Goal: Transaction & Acquisition: Book appointment/travel/reservation

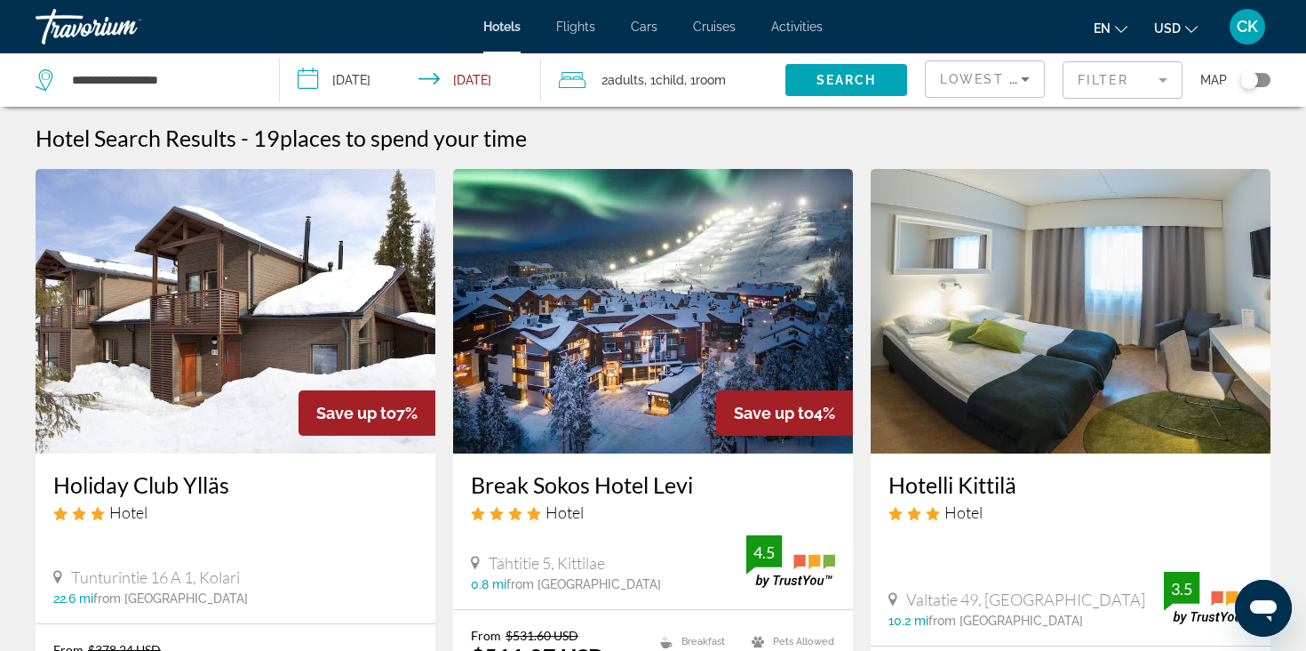
click at [1257, 28] on span "CK" at bounding box center [1247, 27] width 21 height 18
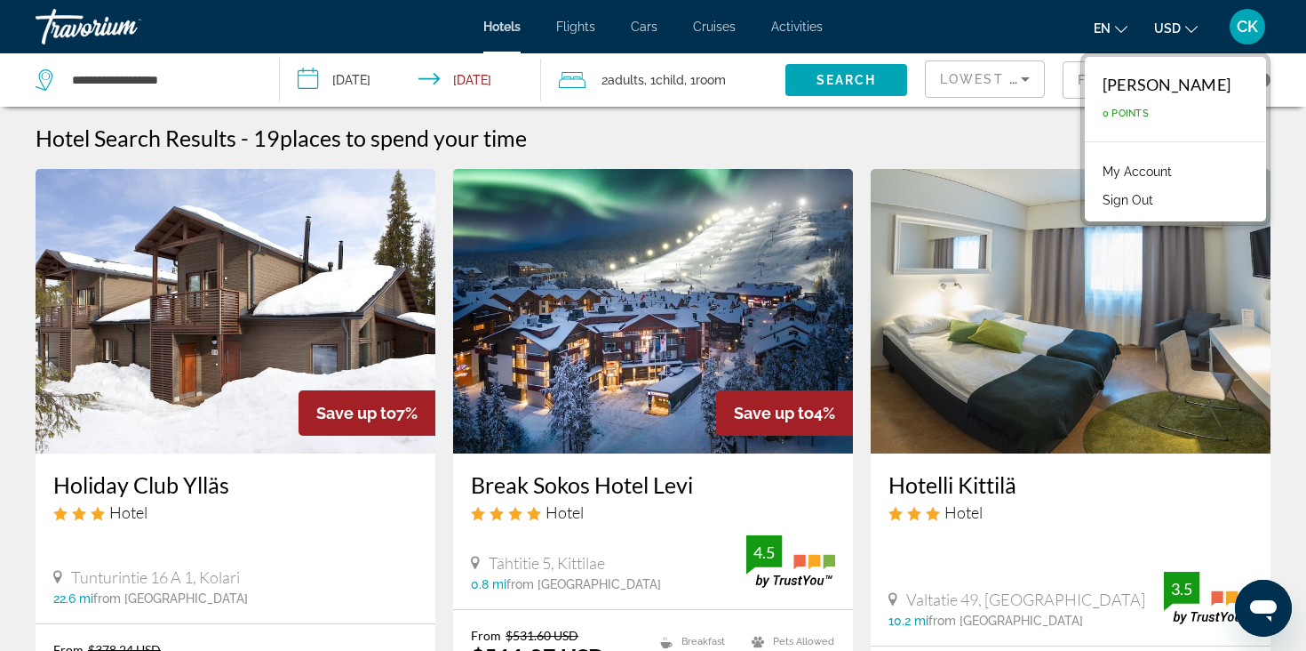
click at [1163, 173] on link "My Account" at bounding box center [1137, 171] width 87 height 23
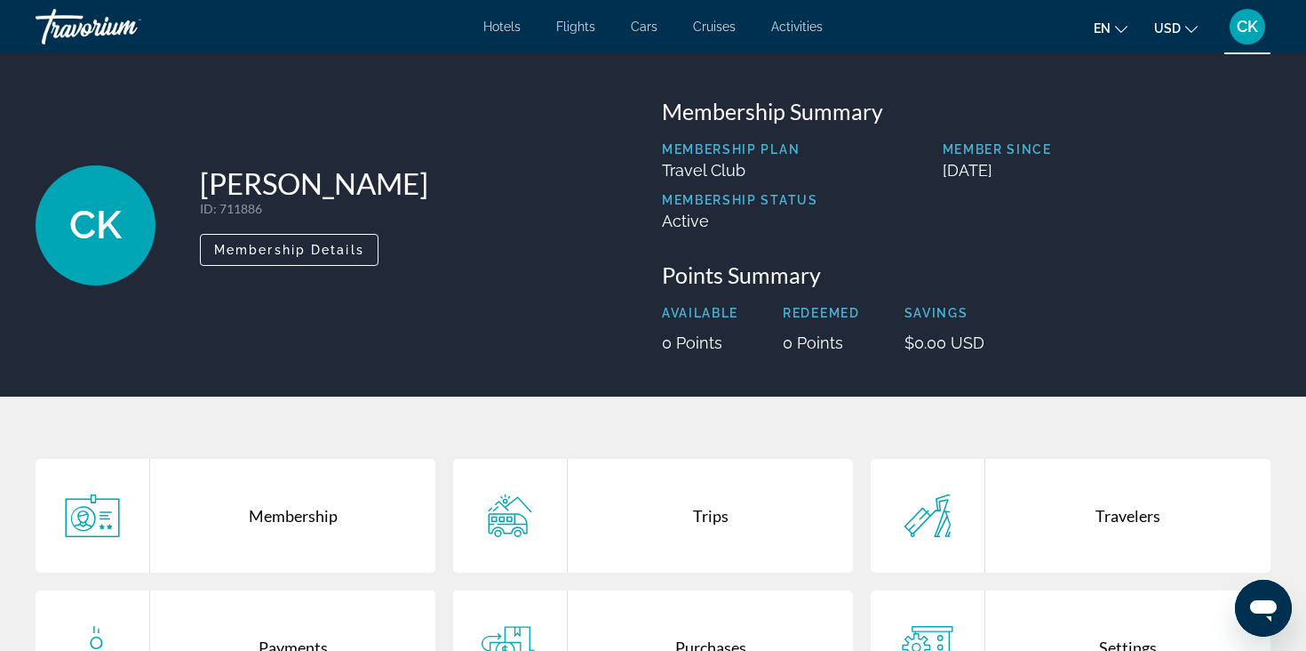
click at [1241, 34] on span "CK" at bounding box center [1247, 27] width 21 height 18
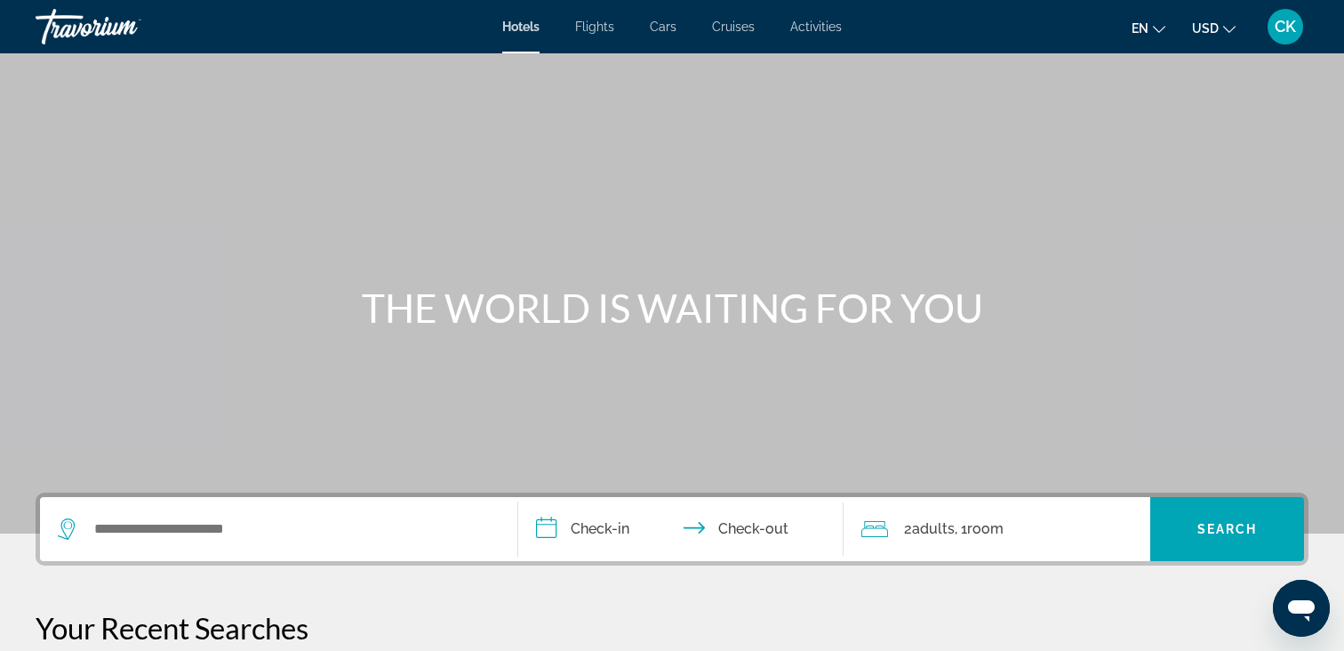
click at [1276, 36] on div "CK" at bounding box center [1285, 27] width 36 height 36
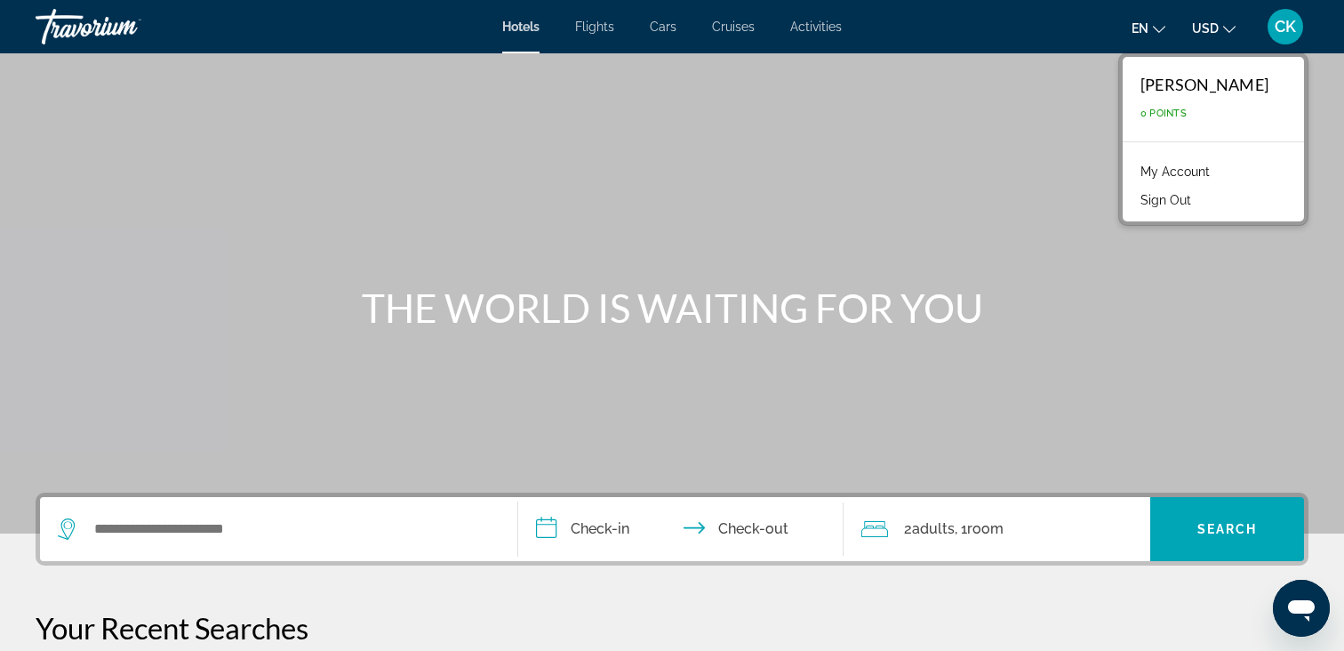
click at [1194, 164] on link "My Account" at bounding box center [1174, 171] width 87 height 23
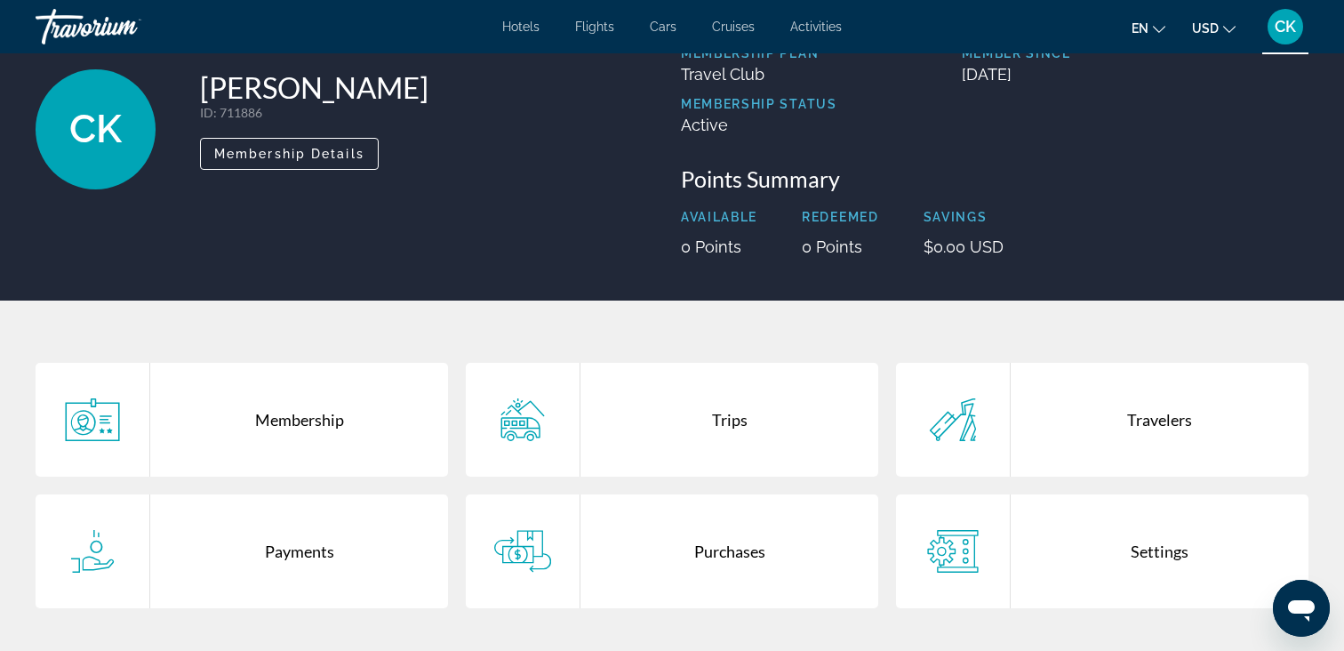
scroll to position [175, 0]
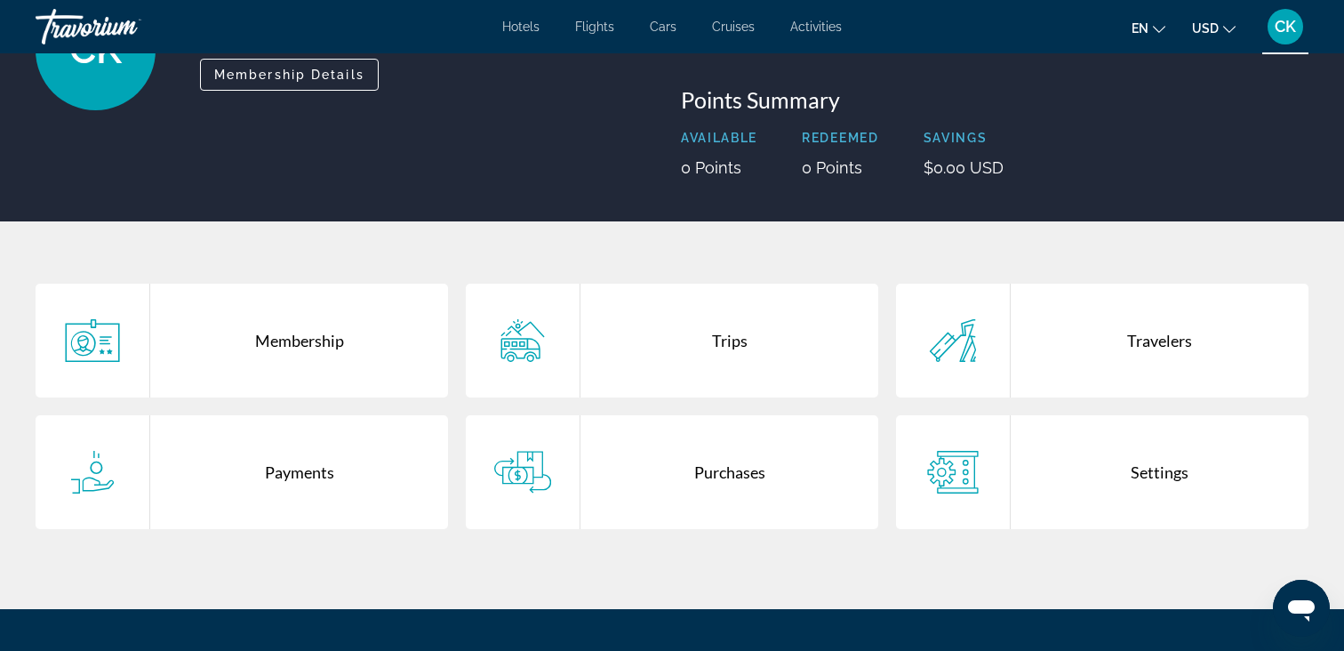
click at [253, 330] on div "Membership" at bounding box center [299, 340] width 298 height 114
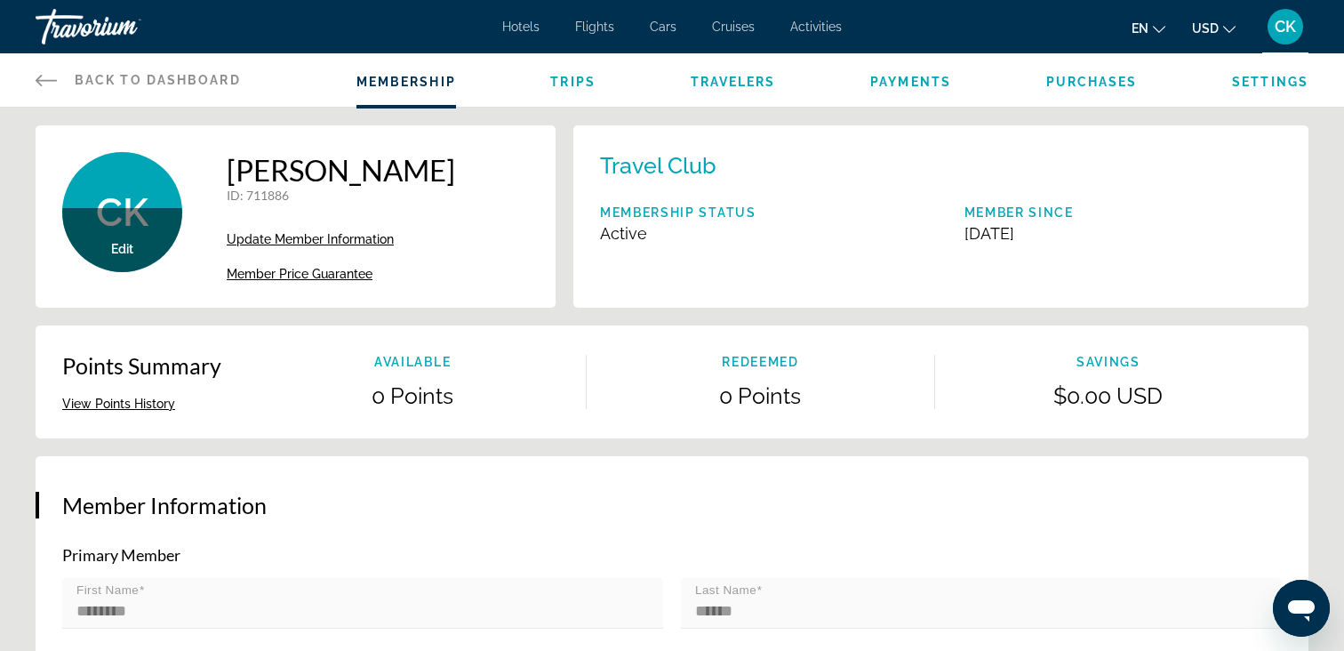
click at [565, 85] on span "Trips" at bounding box center [572, 82] width 45 height 14
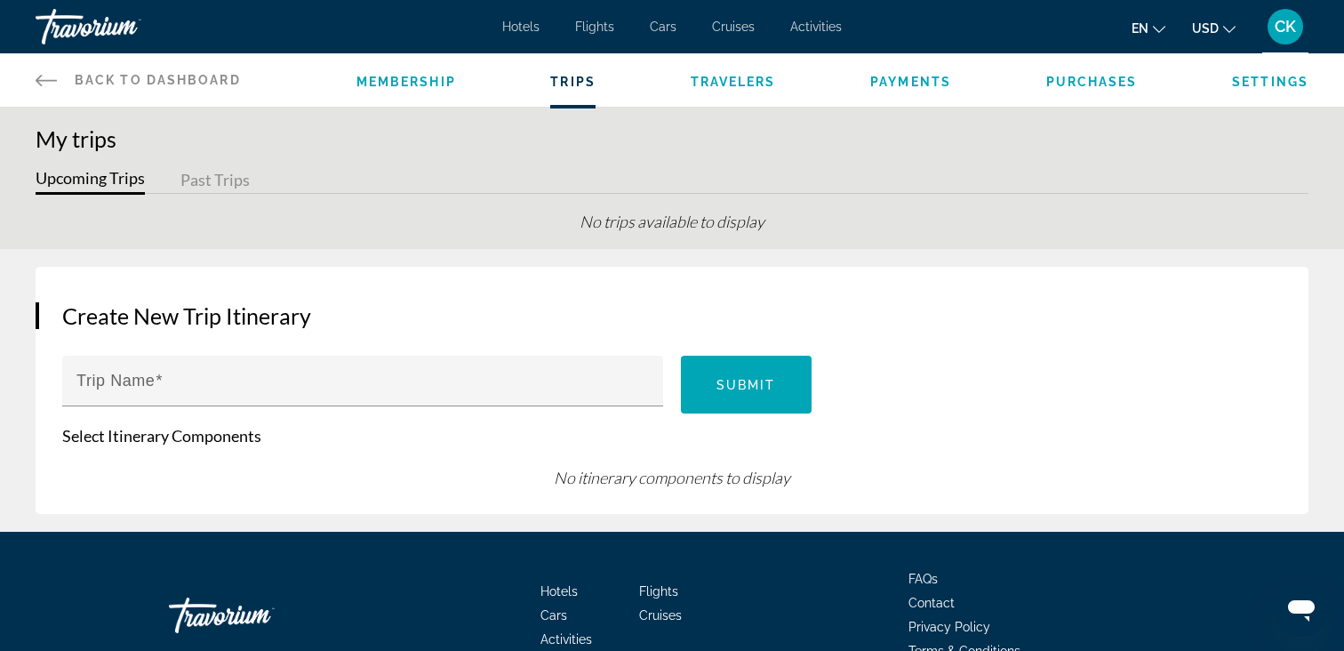
click at [522, 33] on span "Hotels" at bounding box center [520, 27] width 37 height 14
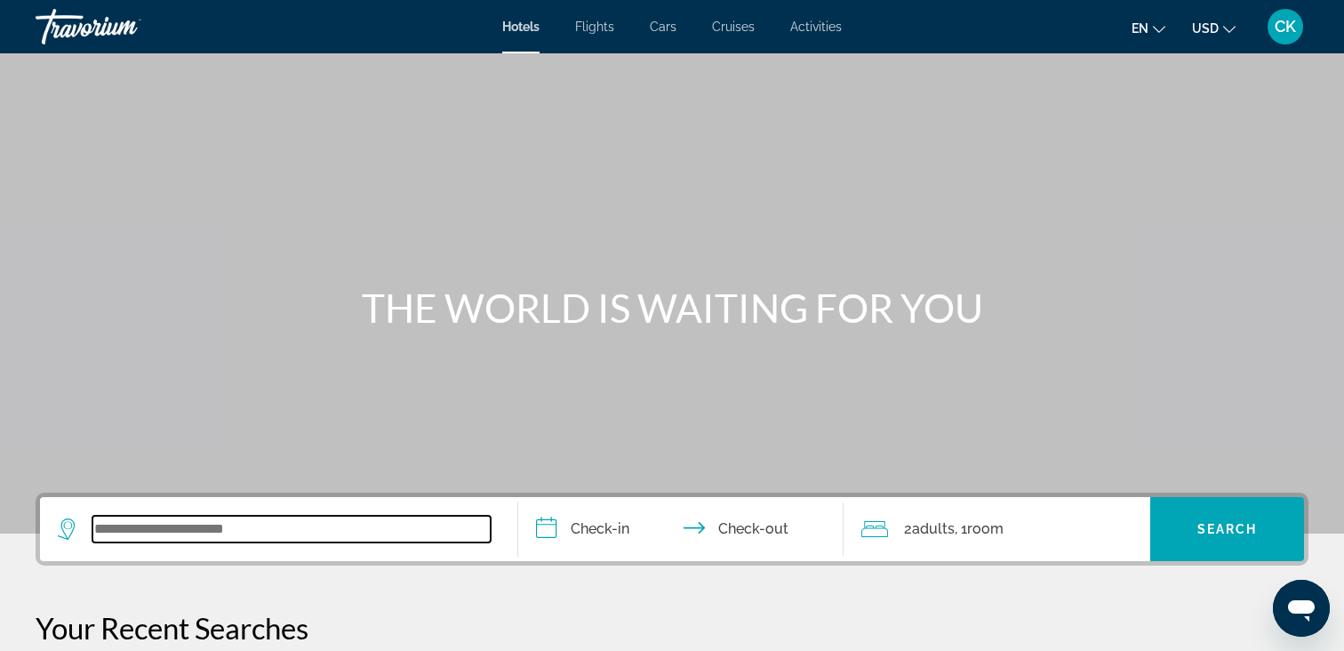
click at [347, 534] on input "Search widget" at bounding box center [291, 528] width 398 height 27
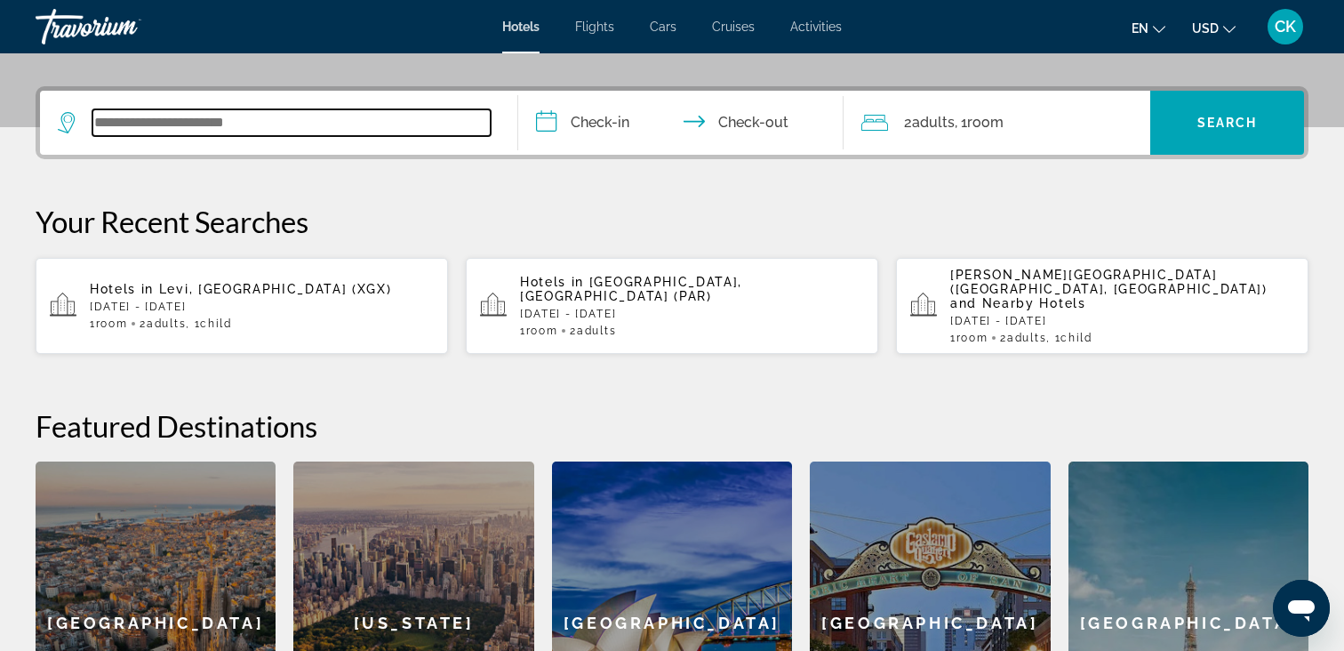
scroll to position [405, 0]
click at [261, 120] on input "Search widget" at bounding box center [291, 123] width 398 height 27
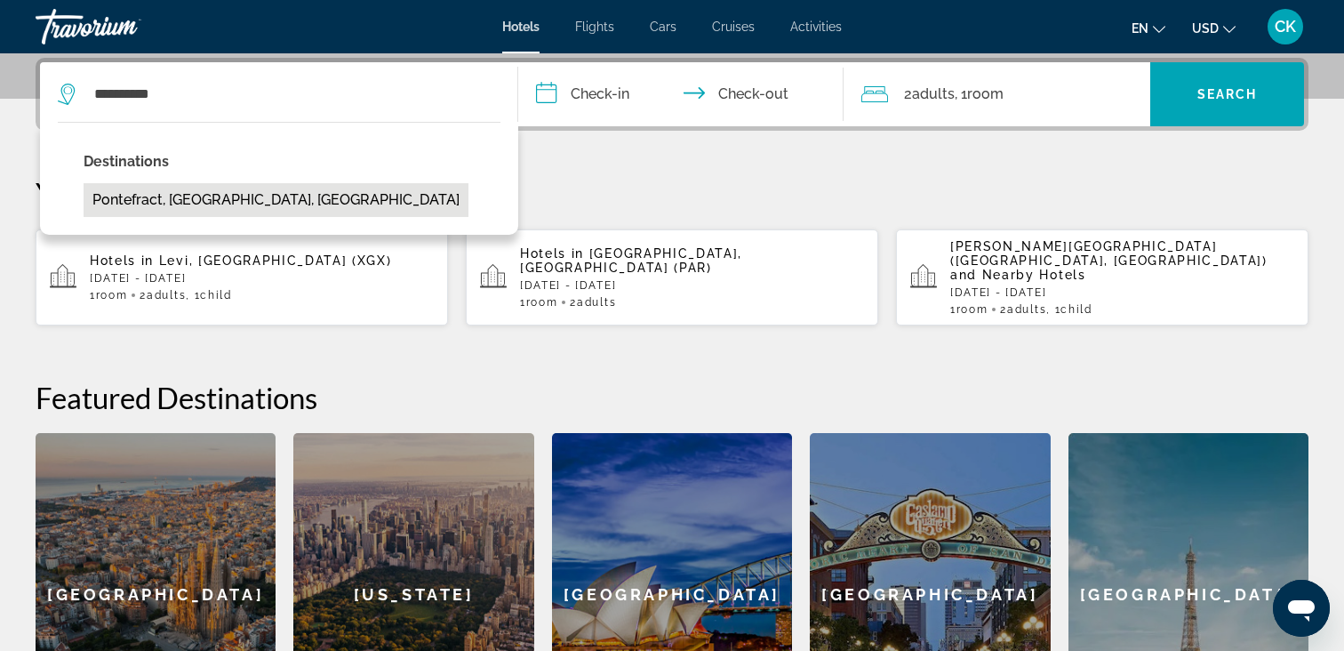
click at [211, 204] on button "Pontefract, [GEOGRAPHIC_DATA], [GEOGRAPHIC_DATA]" at bounding box center [276, 200] width 385 height 34
type input "**********"
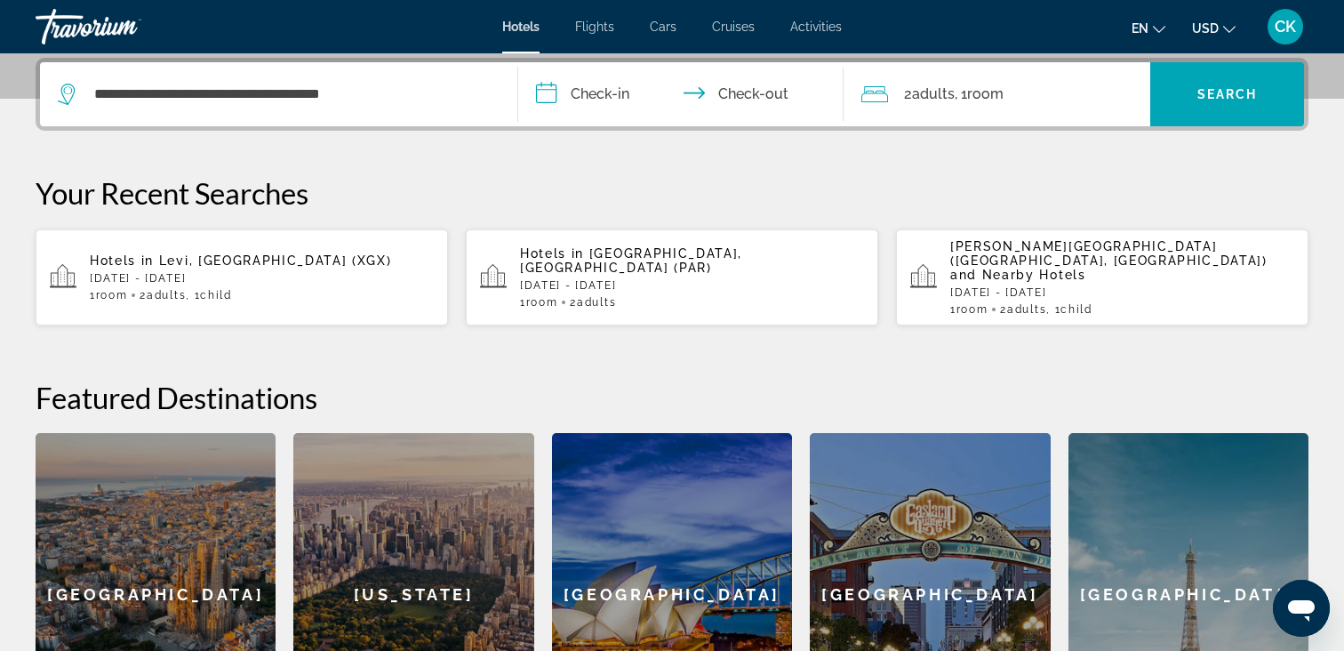
click at [606, 105] on input "**********" at bounding box center [684, 96] width 332 height 69
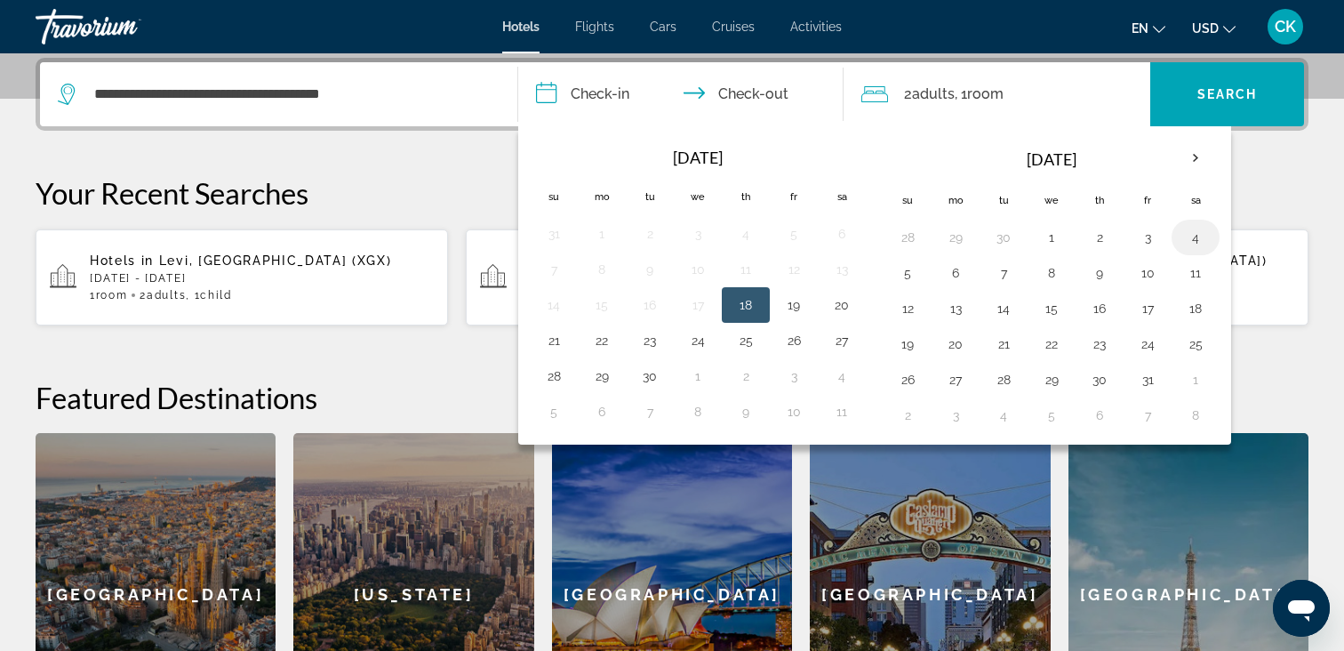
click at [1193, 239] on button "4" at bounding box center [1195, 237] width 28 height 25
click at [914, 270] on button "5" at bounding box center [907, 272] width 28 height 25
type input "**********"
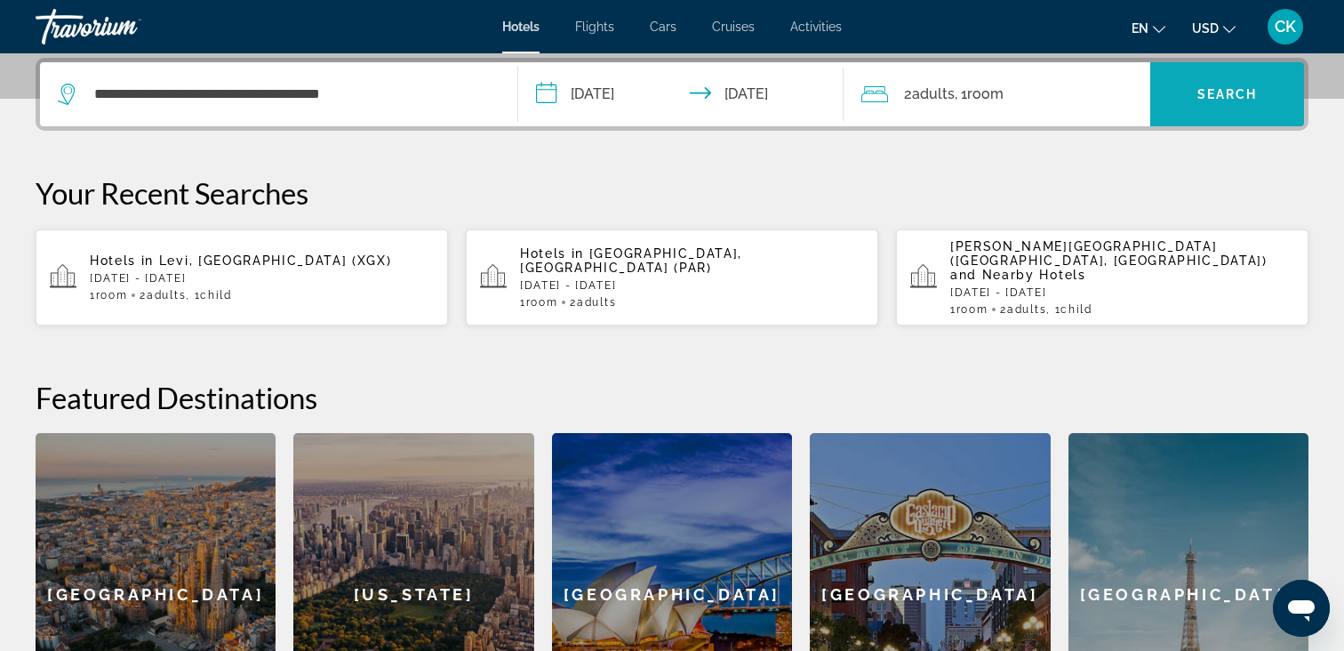
click at [1186, 111] on span "Search widget" at bounding box center [1227, 94] width 154 height 43
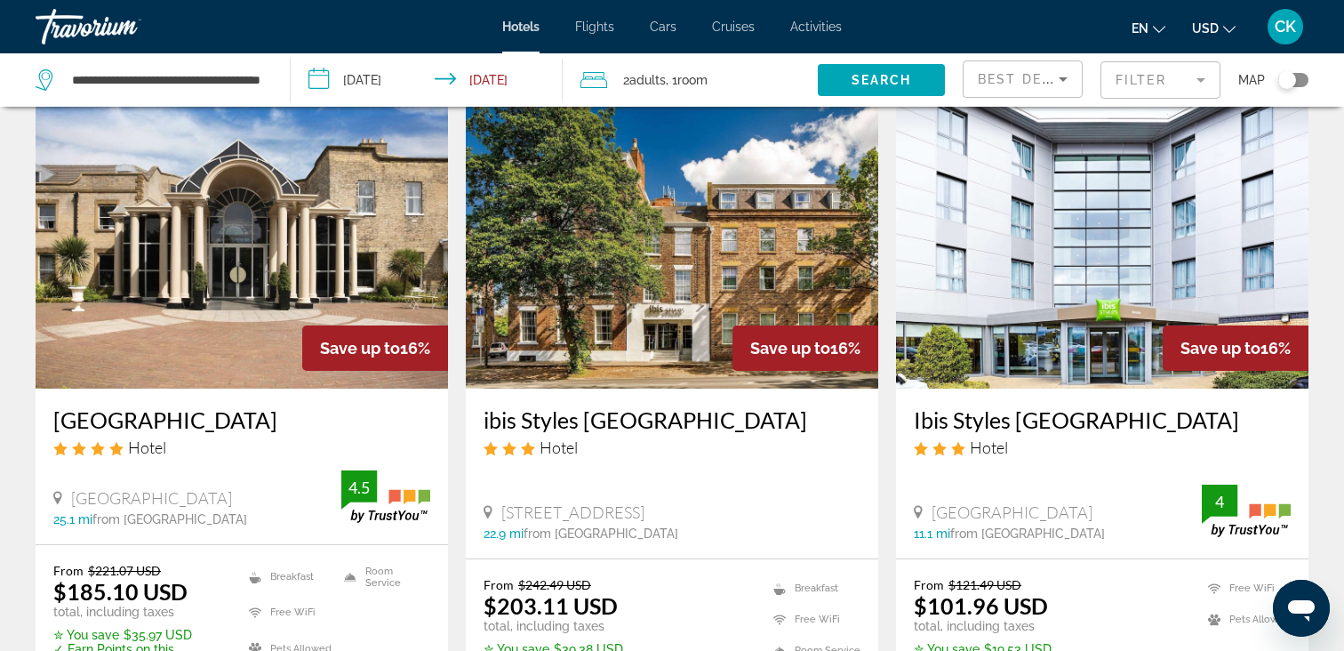
scroll to position [14, 0]
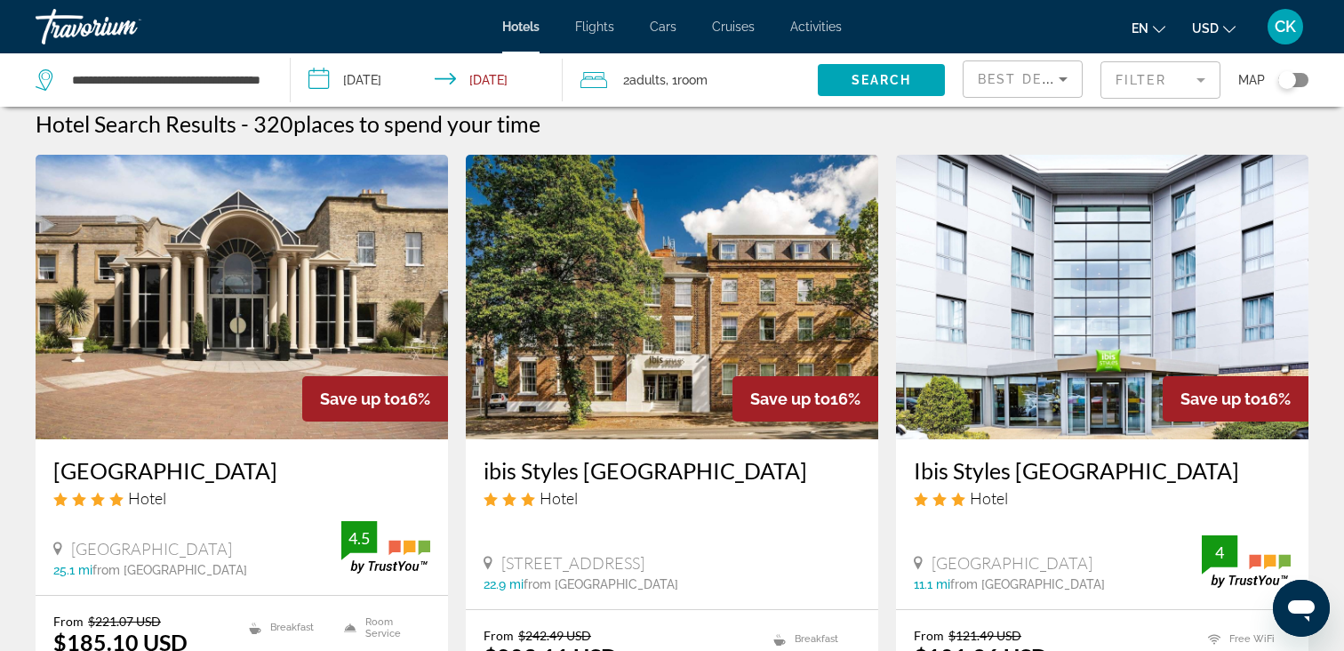
click at [1070, 82] on icon "Sort by" at bounding box center [1062, 78] width 21 height 21
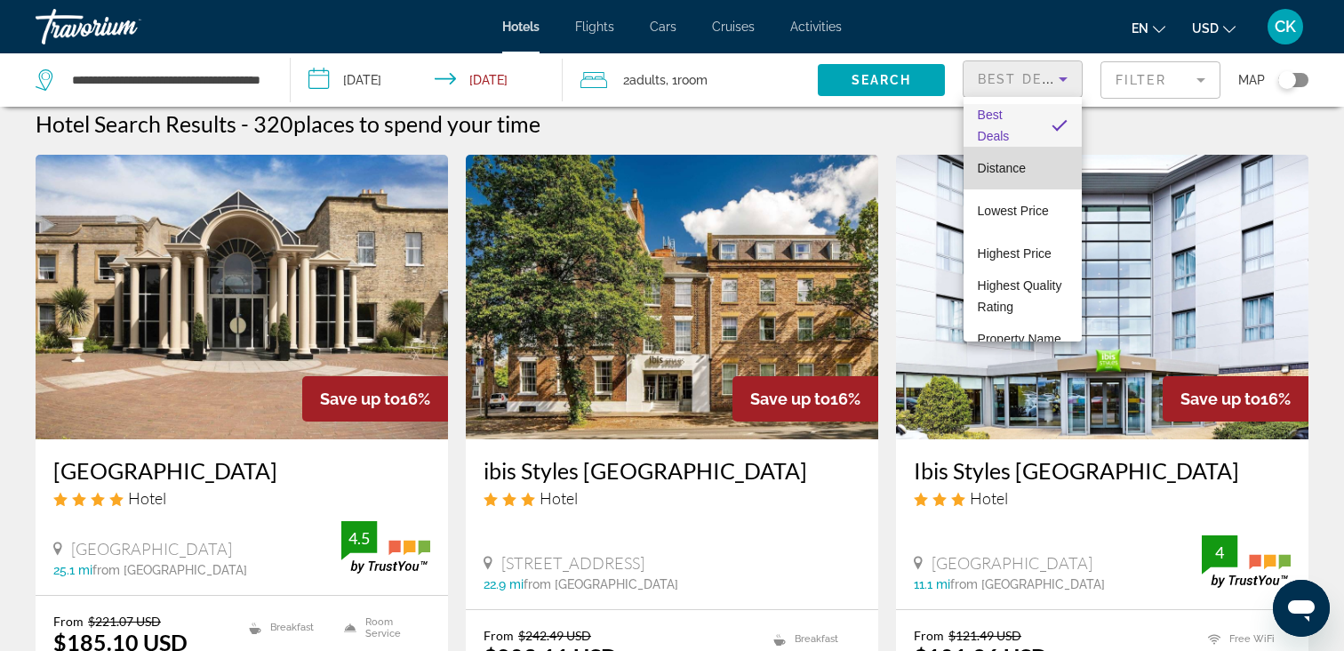
click at [1032, 172] on mat-option "Distance" at bounding box center [1022, 168] width 118 height 43
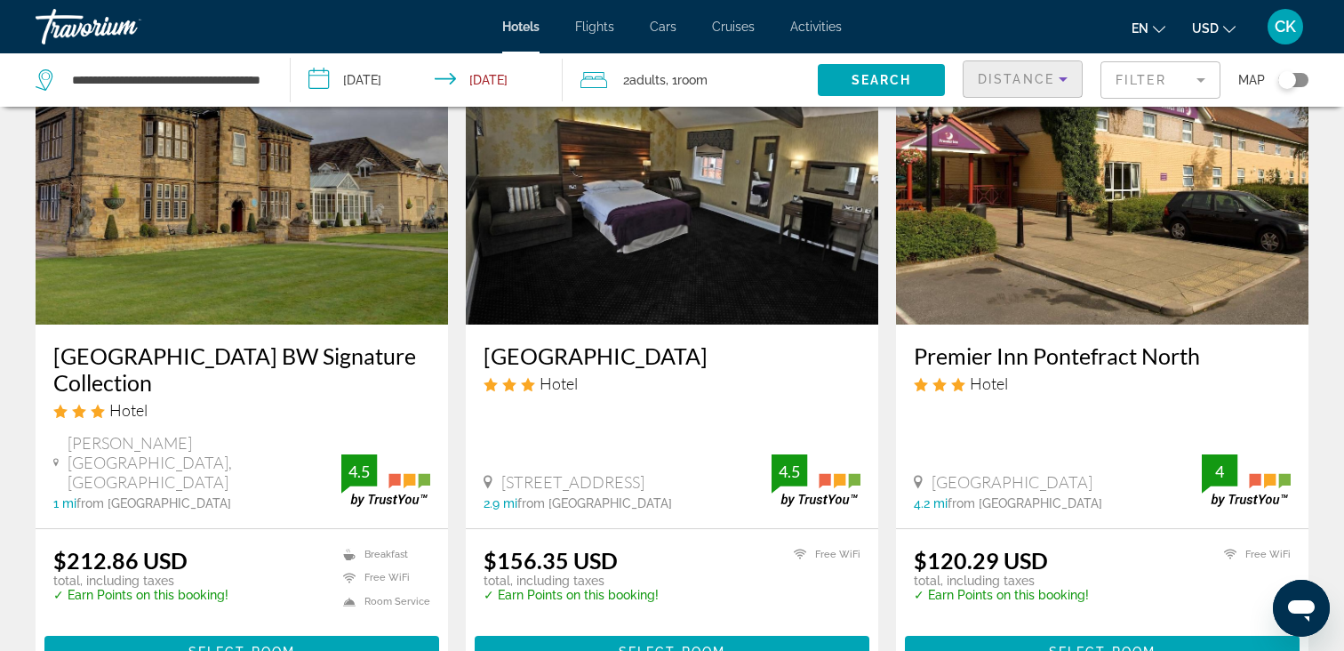
scroll to position [129, 0]
click at [1074, 245] on img "Main content" at bounding box center [1102, 182] width 412 height 284
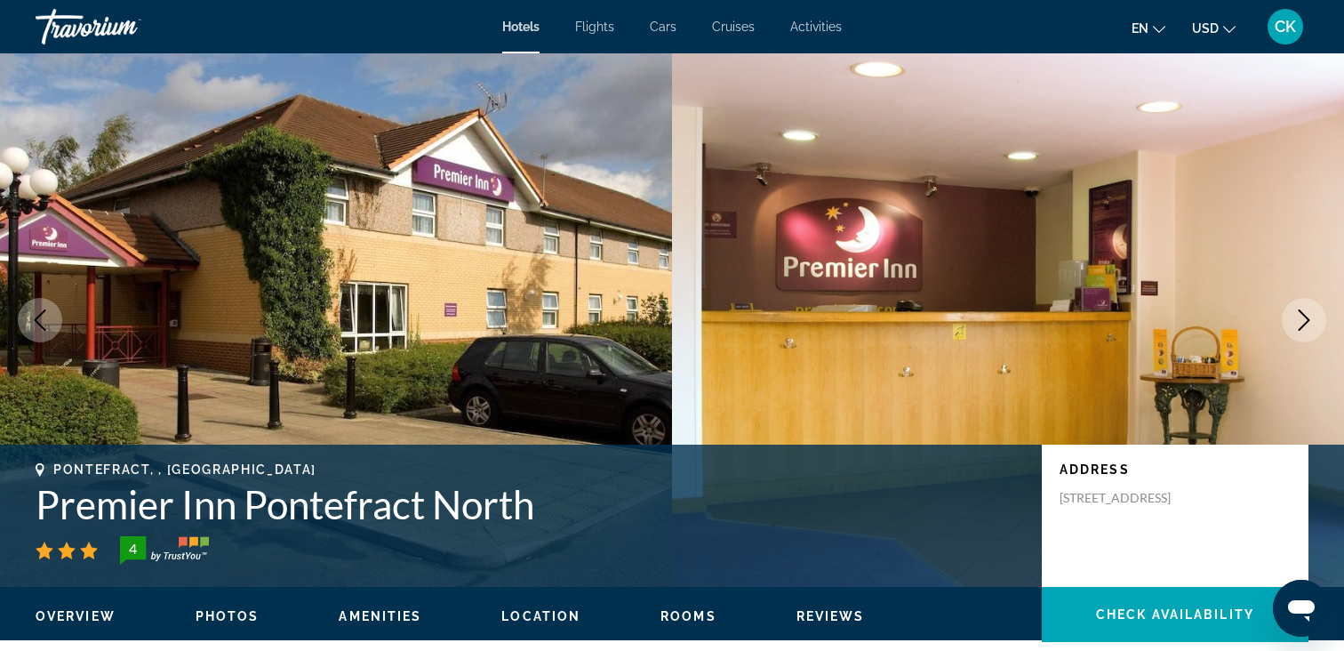
click at [674, 402] on img "Main content" at bounding box center [1008, 319] width 672 height 533
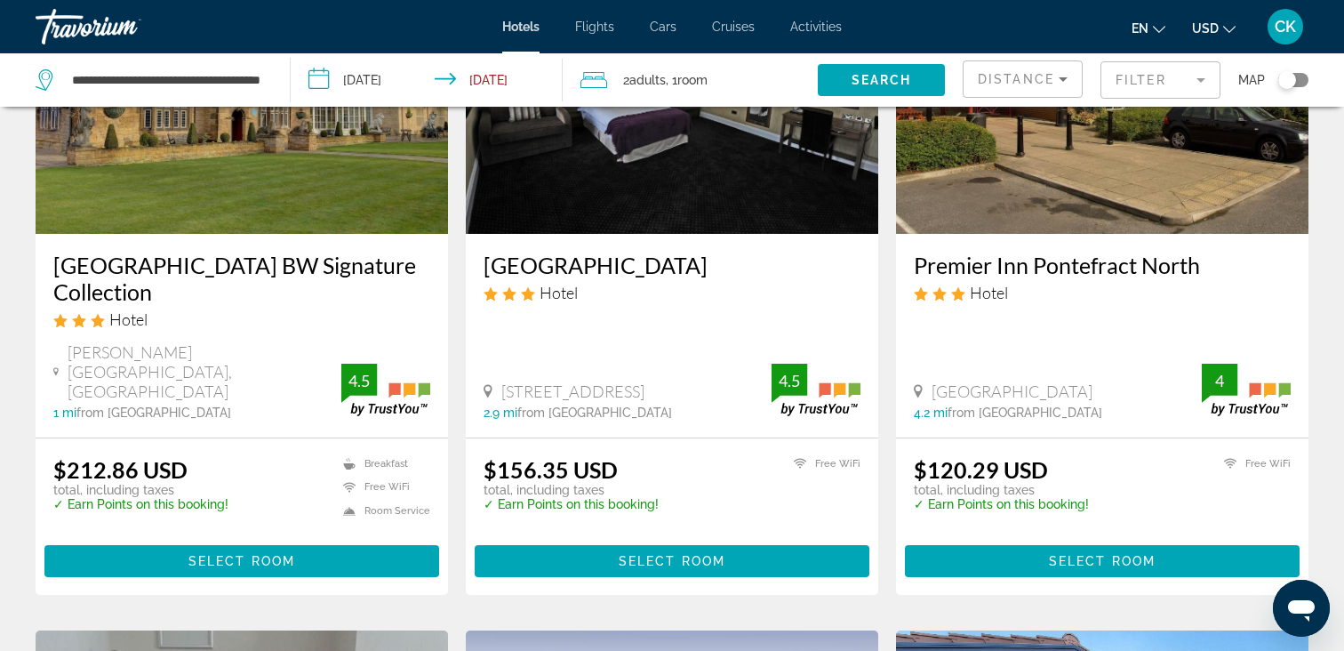
scroll to position [222, 0]
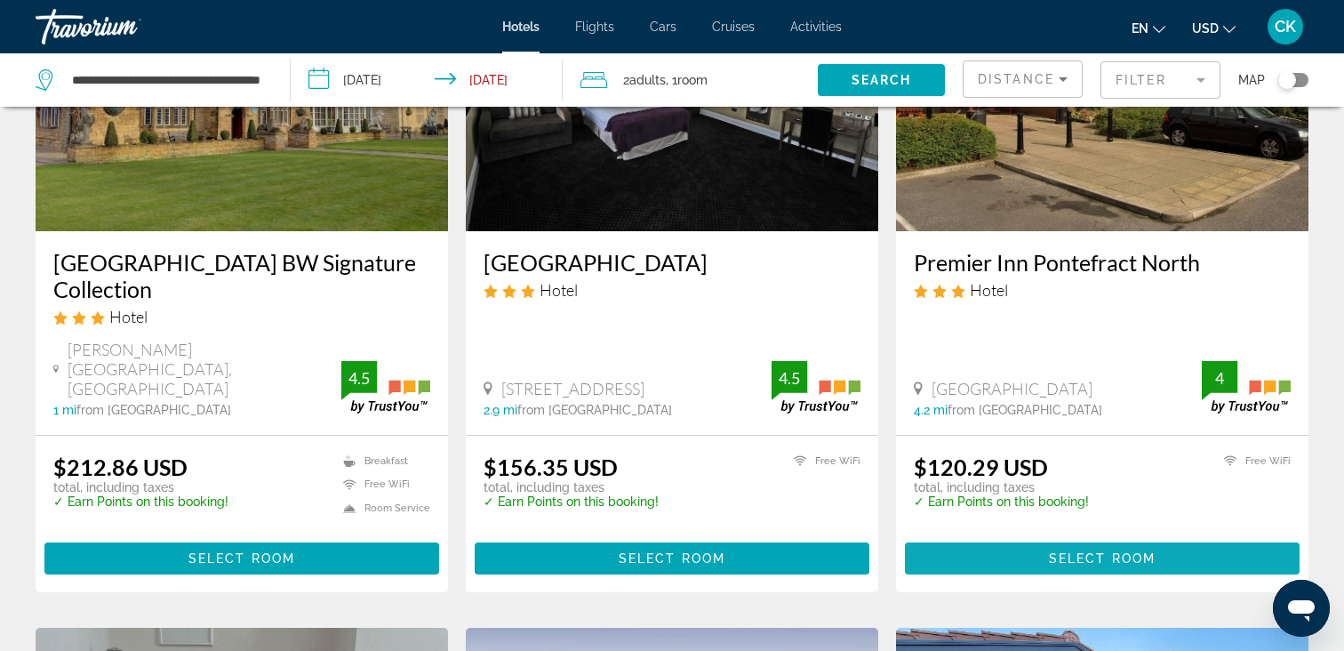
click at [1052, 551] on span "Select Room" at bounding box center [1102, 558] width 107 height 14
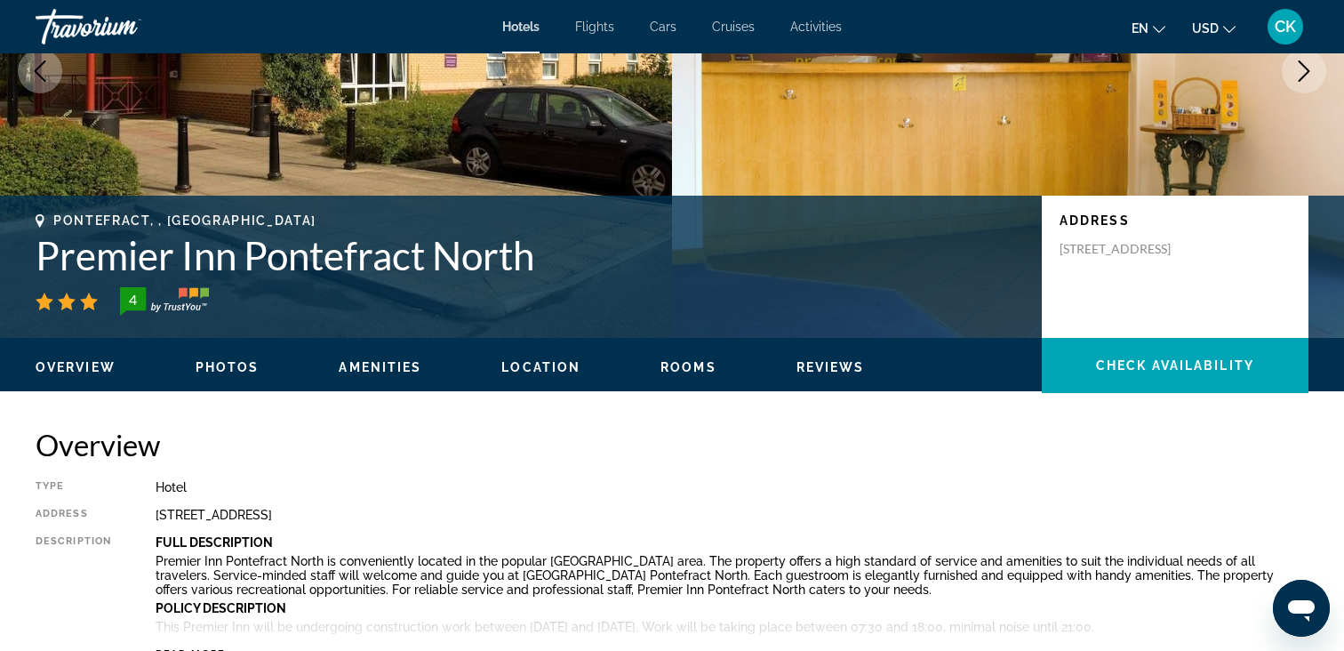
scroll to position [380, 0]
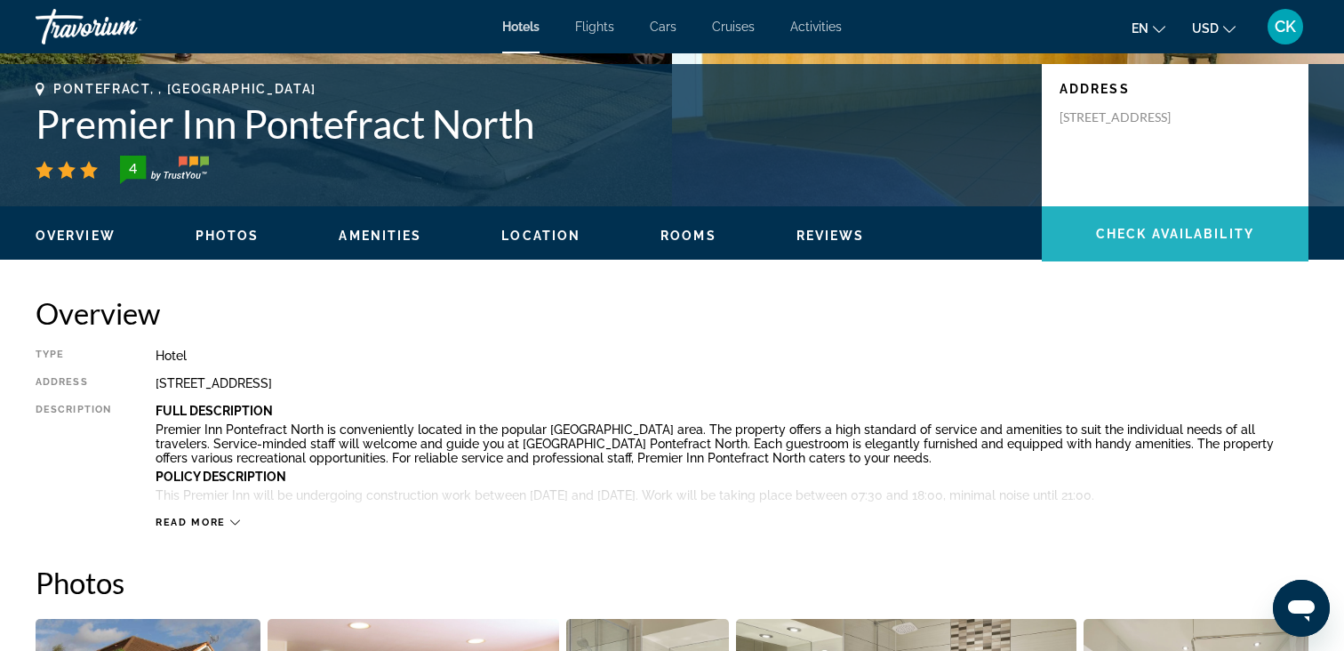
click at [1144, 243] on span "Main content" at bounding box center [1175, 233] width 267 height 43
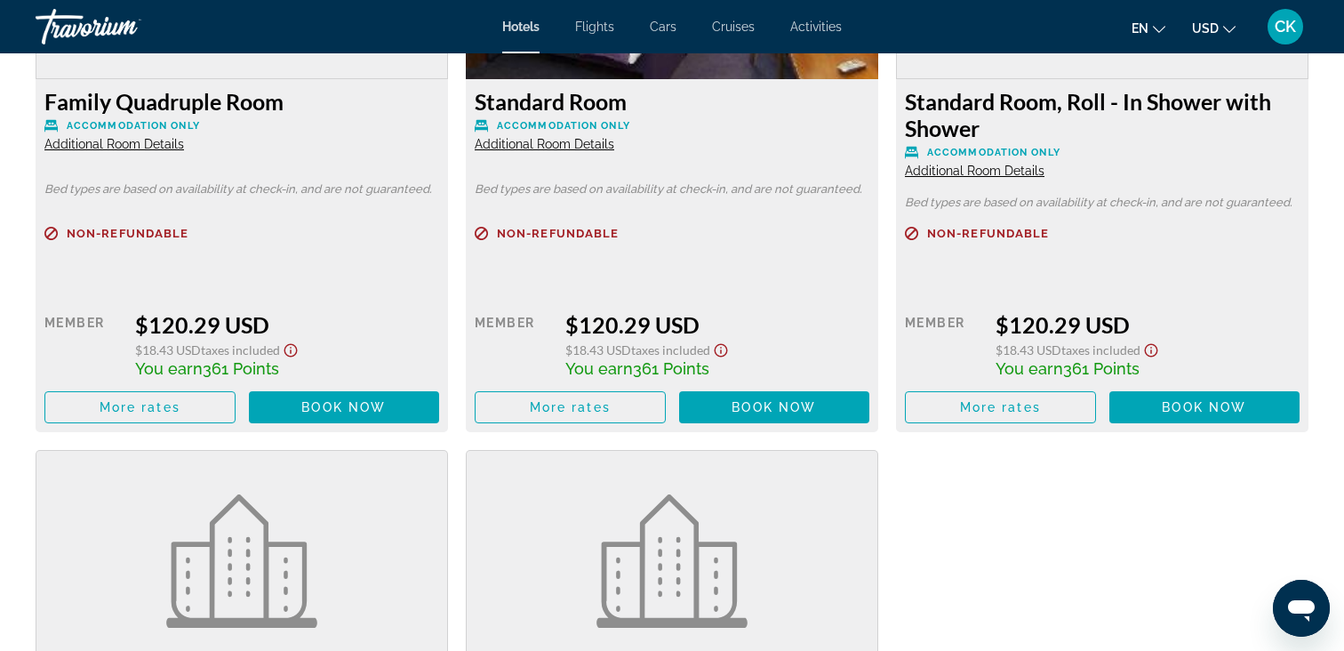
scroll to position [2628, 0]
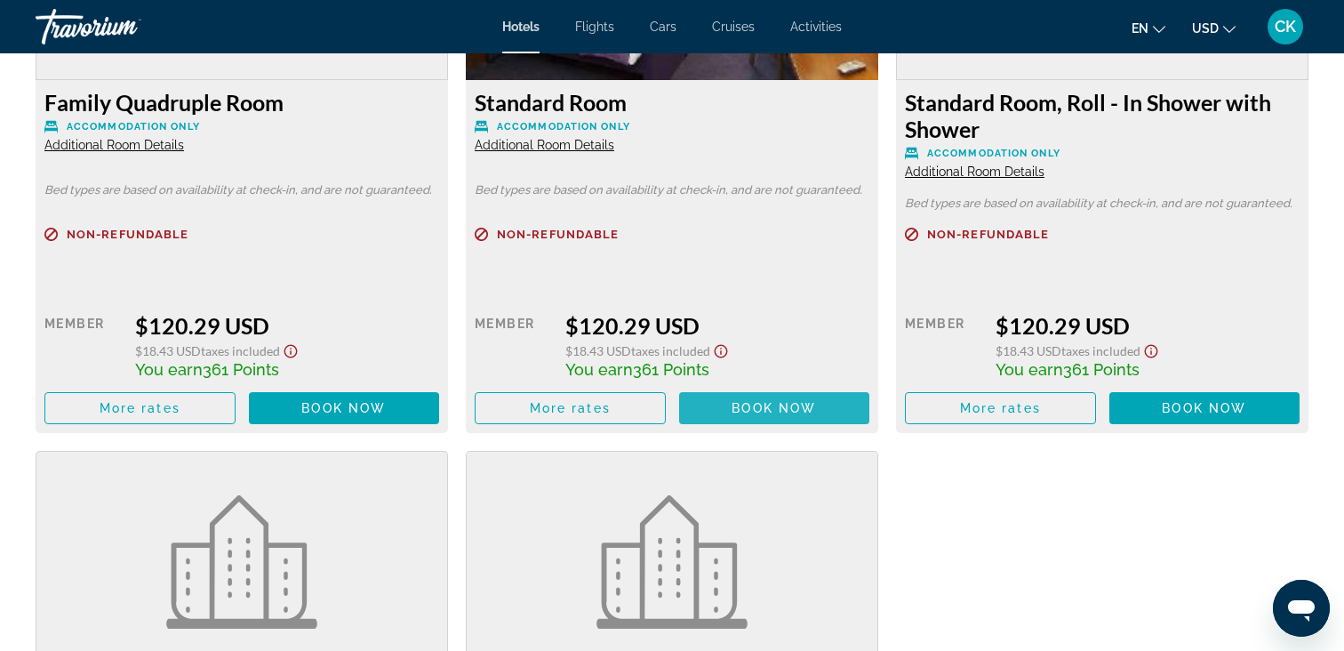
click at [732, 407] on span "Book now" at bounding box center [773, 408] width 84 height 14
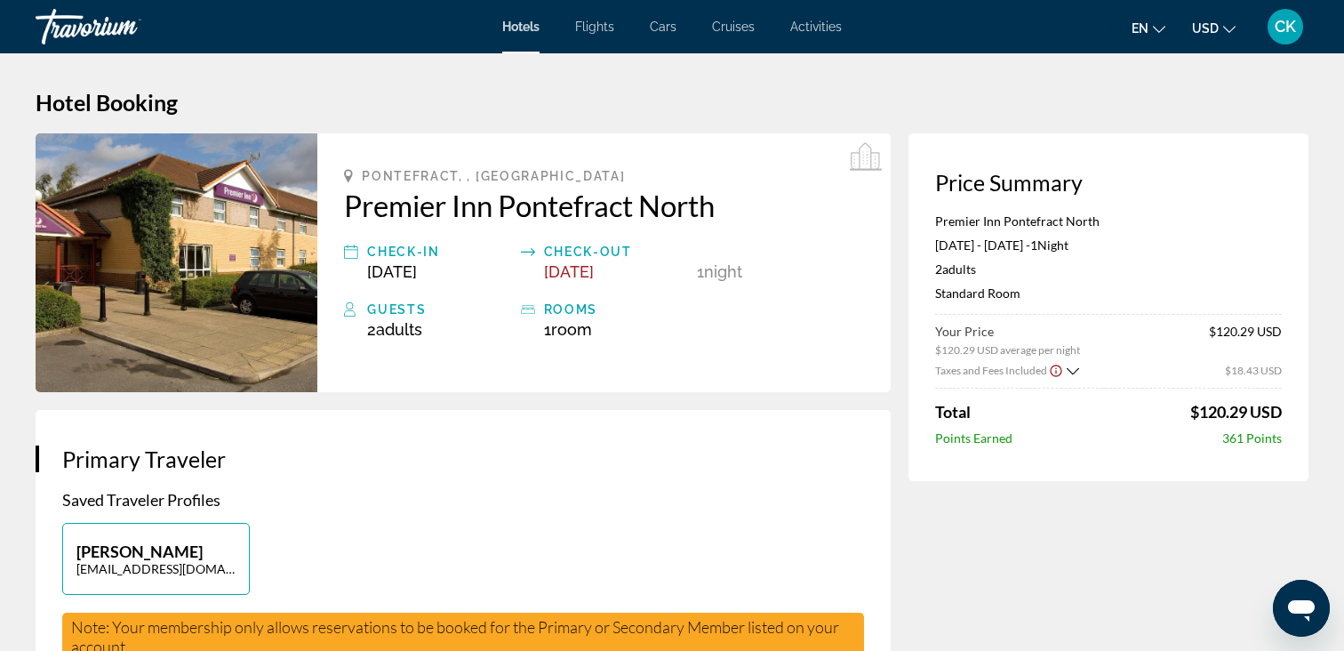
drag, startPoint x: 1003, startPoint y: 32, endPoint x: 960, endPoint y: 35, distance: 43.6
click at [960, 35] on div "en English Español Français Italiano Português русский USD USD ($) MXN (Mex$) C…" at bounding box center [1083, 26] width 449 height 37
drag, startPoint x: 977, startPoint y: 32, endPoint x: 917, endPoint y: 36, distance: 59.6
click at [917, 36] on div "en English Español Français Italiano Português русский USD USD ($) MXN (Mex$) C…" at bounding box center [1083, 26] width 449 height 37
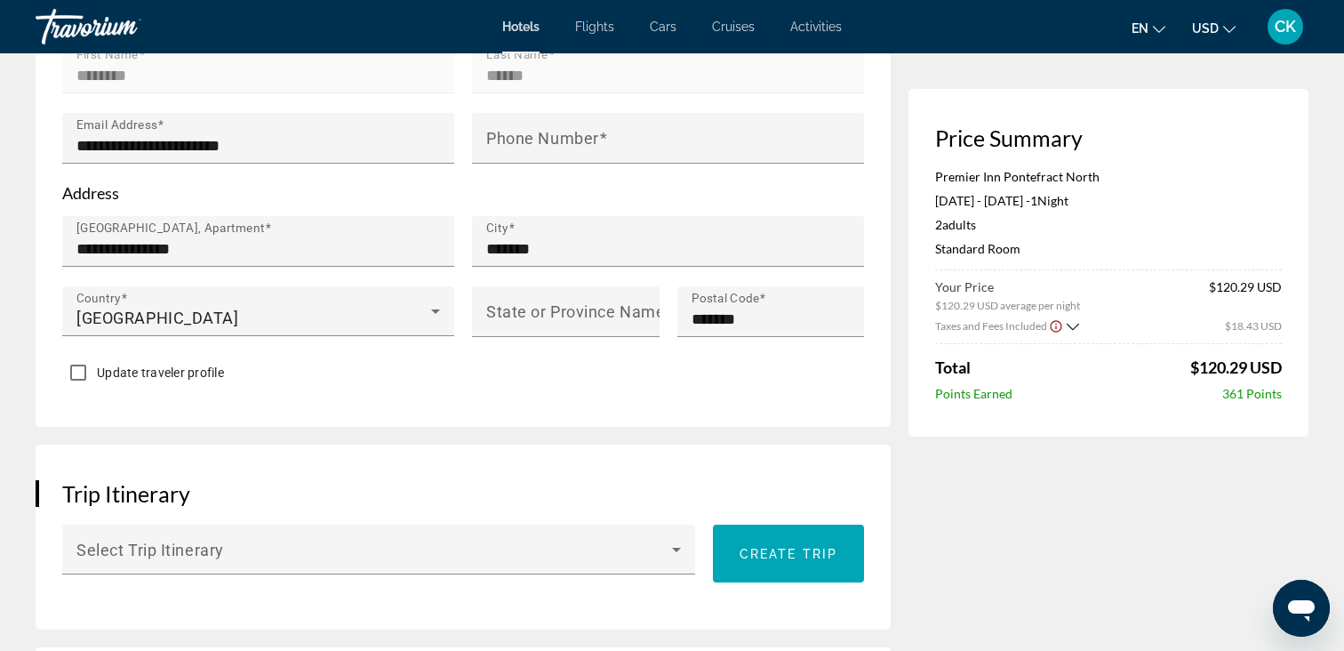
scroll to position [686, 0]
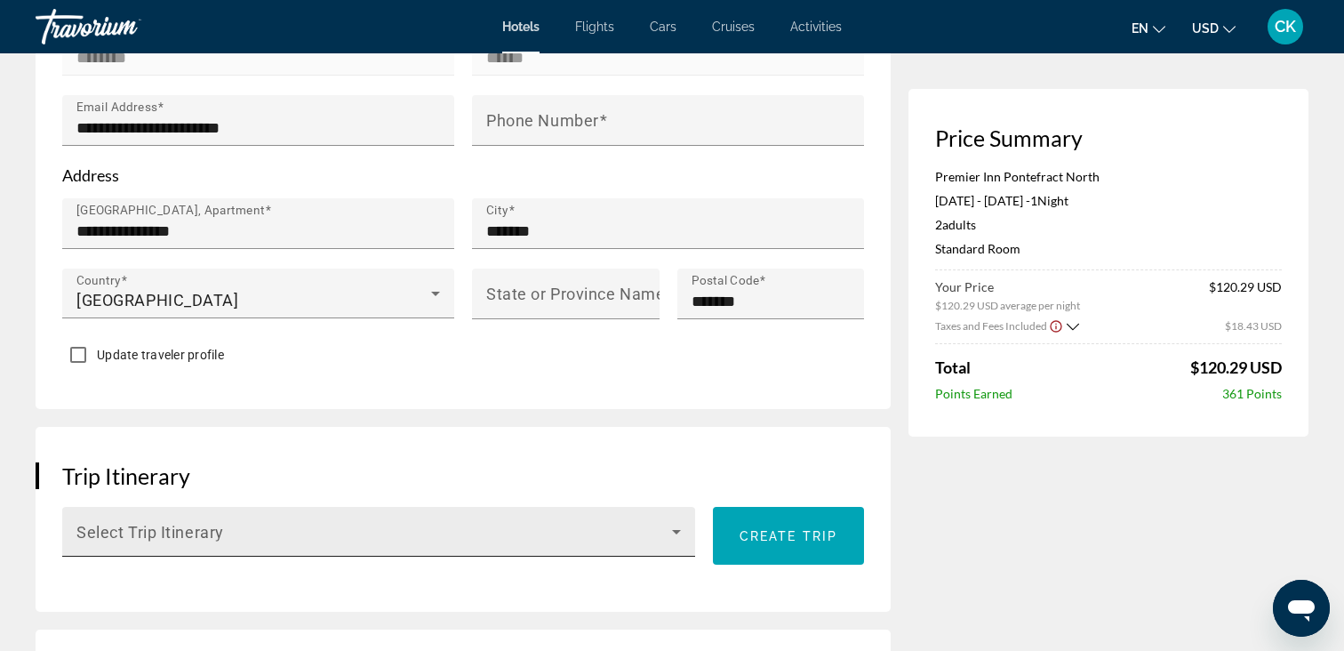
click at [667, 530] on icon "Main content" at bounding box center [676, 531] width 21 height 21
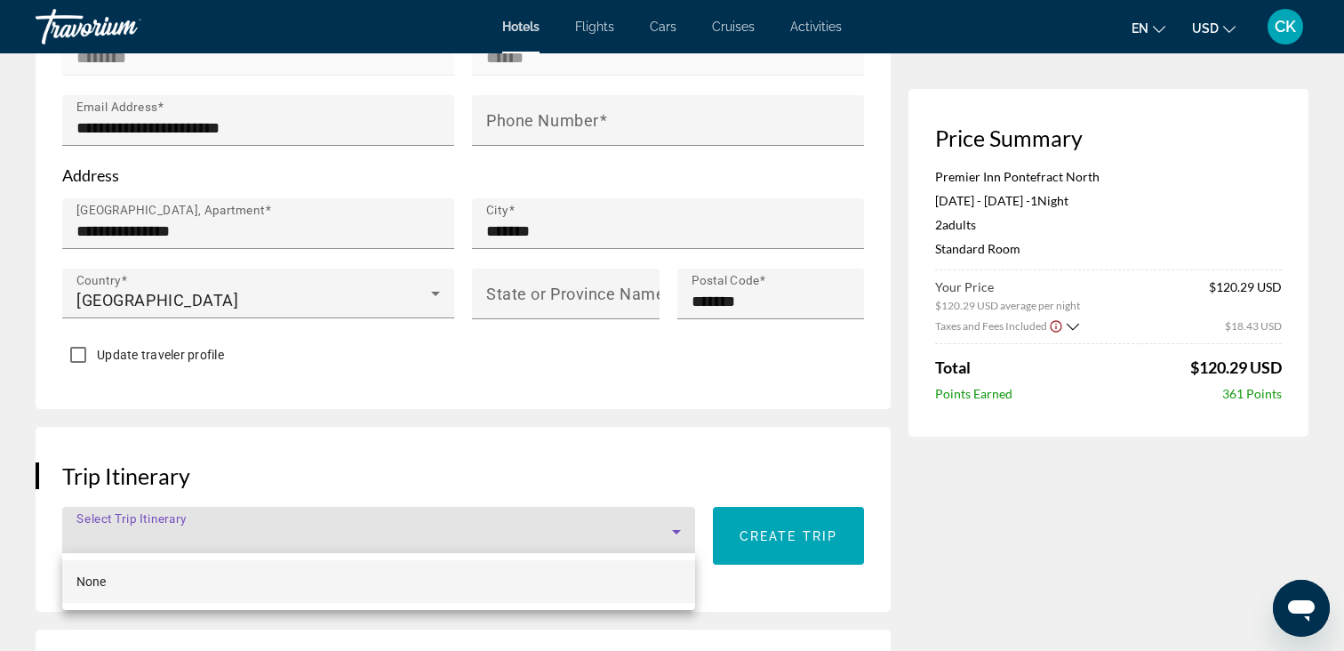
click at [667, 530] on div at bounding box center [672, 325] width 1344 height 651
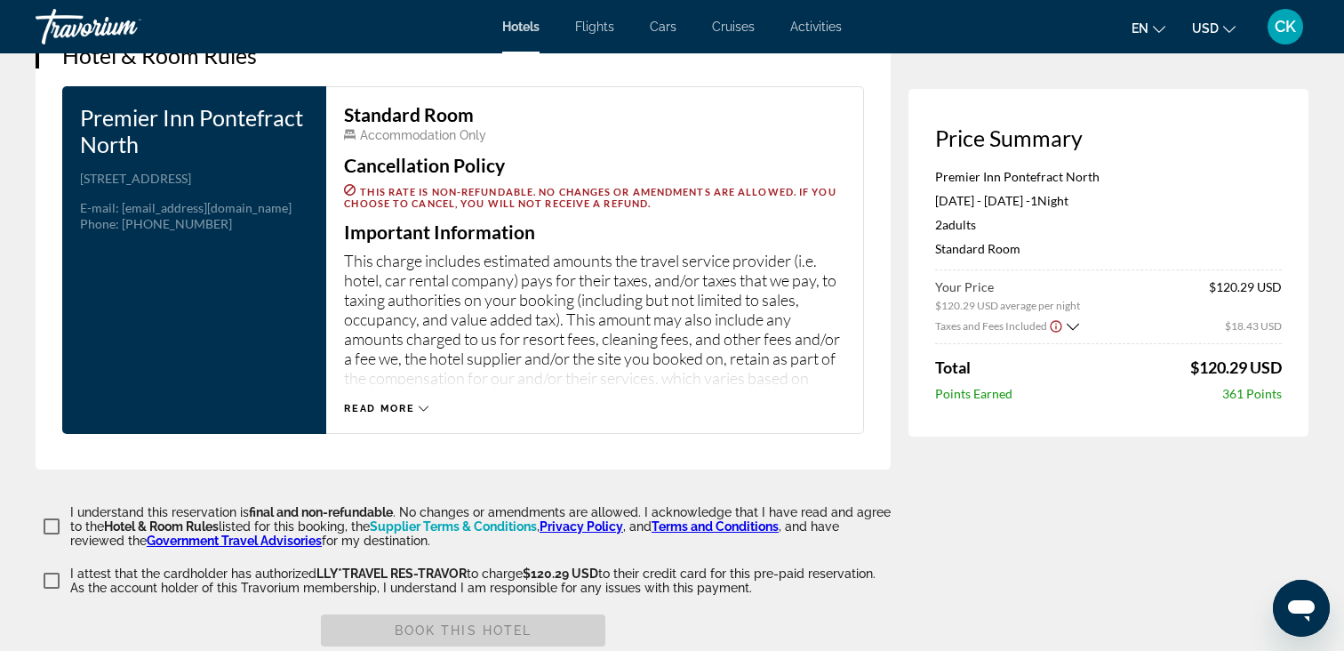
scroll to position [2267, 0]
click at [389, 402] on span "Read more" at bounding box center [379, 408] width 70 height 12
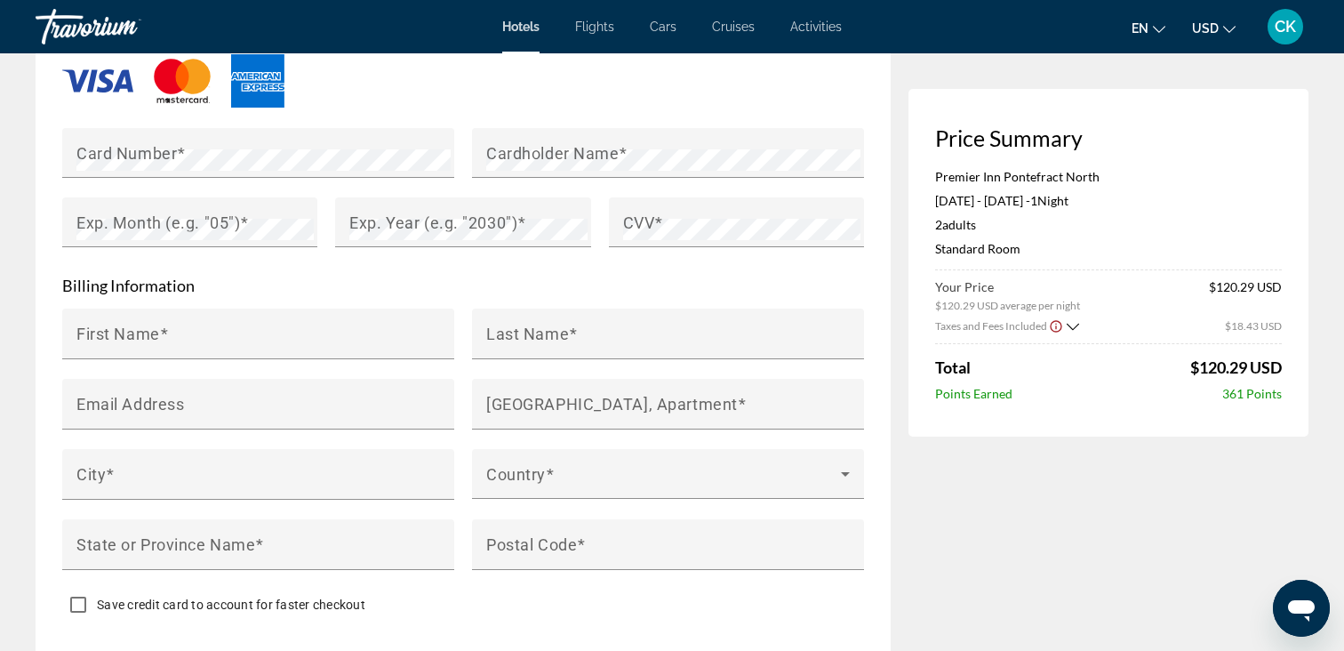
scroll to position [1594, 0]
click at [454, 166] on div "Main content" at bounding box center [454, 166] width 0 height 0
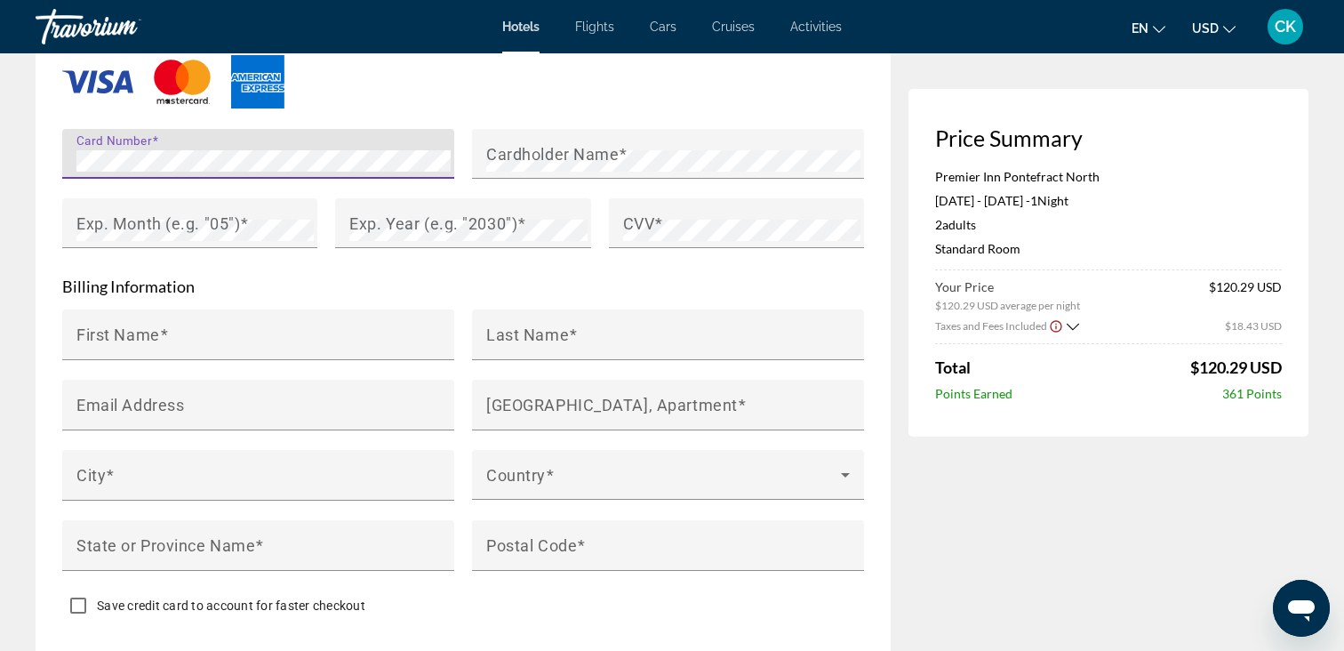
click at [490, 81] on div "Main content" at bounding box center [463, 81] width 802 height 59
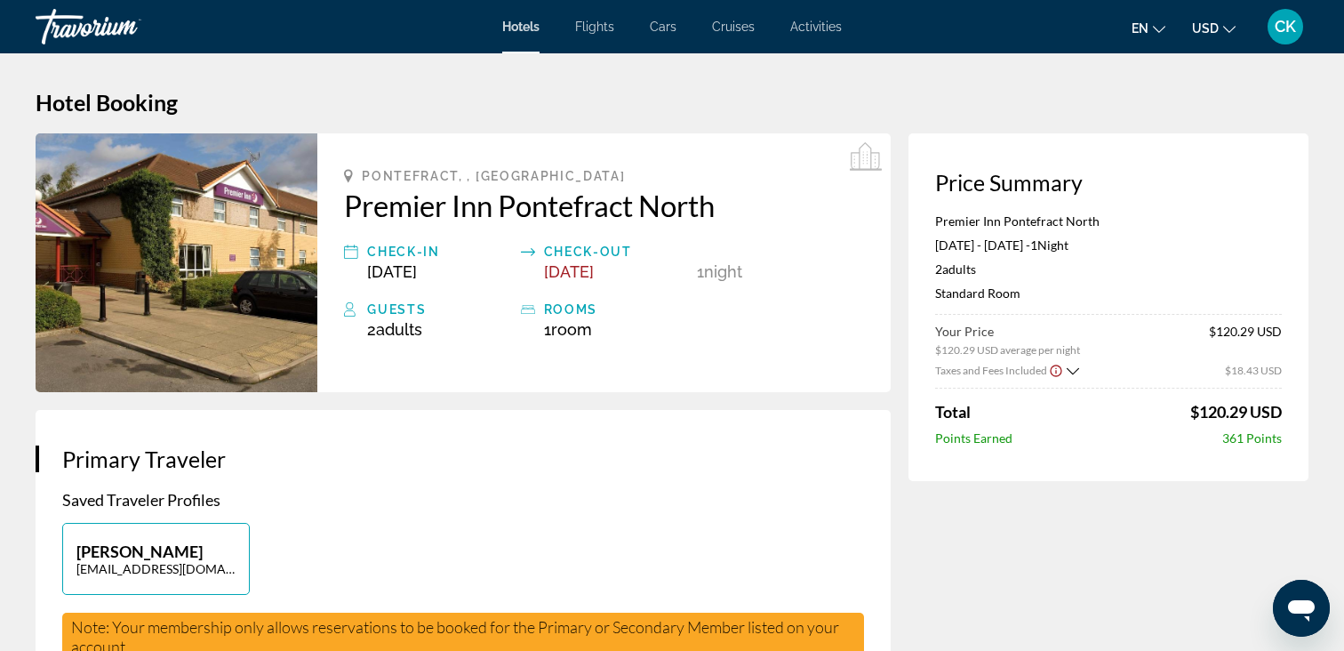
scroll to position [0, 0]
